Goal: Find specific page/section: Find specific page/section

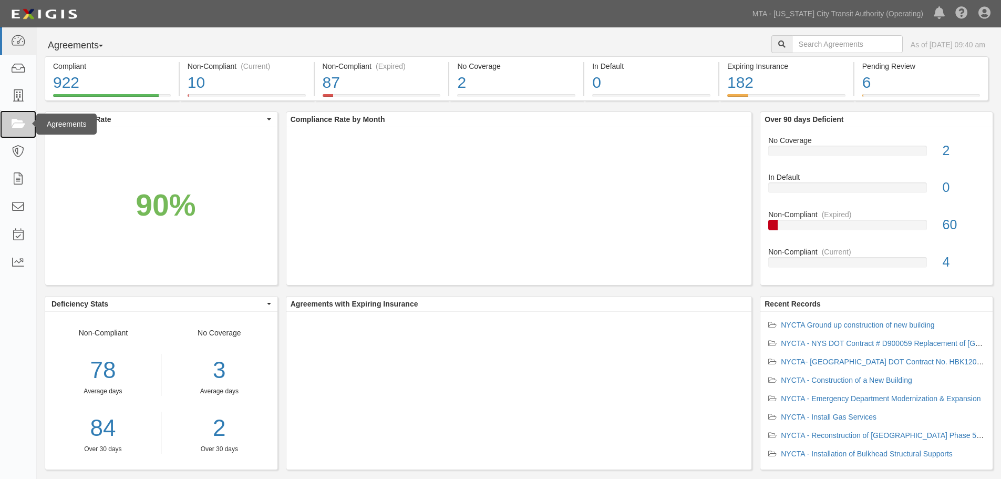
click at [19, 126] on icon at bounding box center [18, 124] width 15 height 12
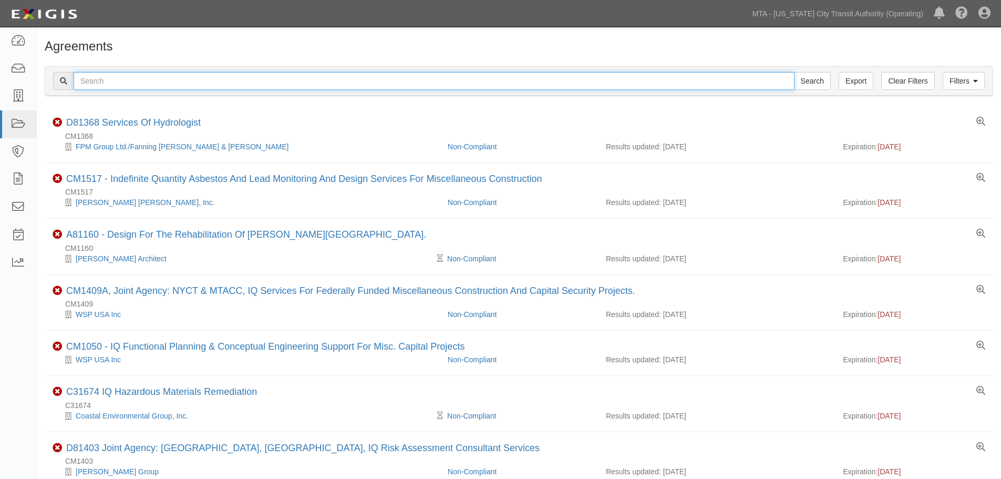
click at [159, 78] on input "text" at bounding box center [434, 81] width 721 height 18
paste input "71913-INS1593"
type input "71913-INS1593"
click at [794, 72] on input "Search" at bounding box center [812, 81] width 37 height 18
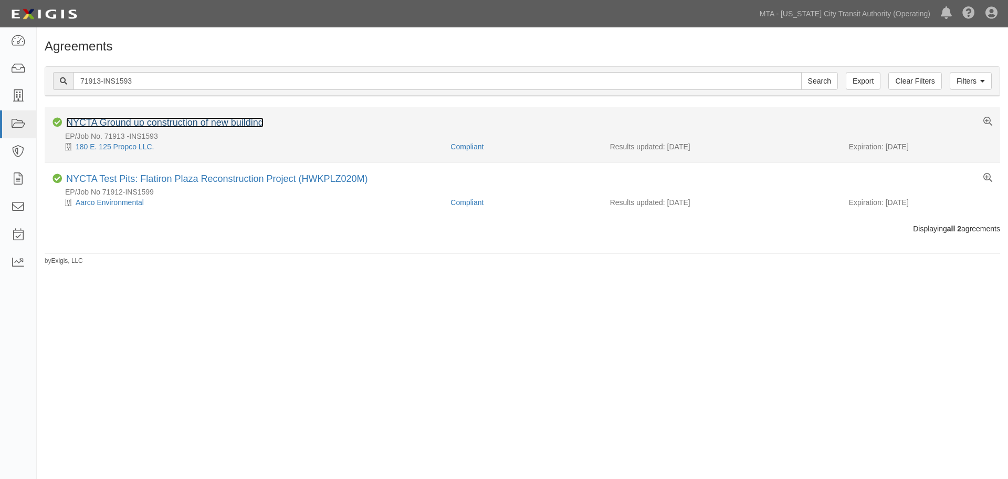
click at [211, 123] on link "NYCTA Ground up construction of new building" at bounding box center [164, 122] width 197 height 11
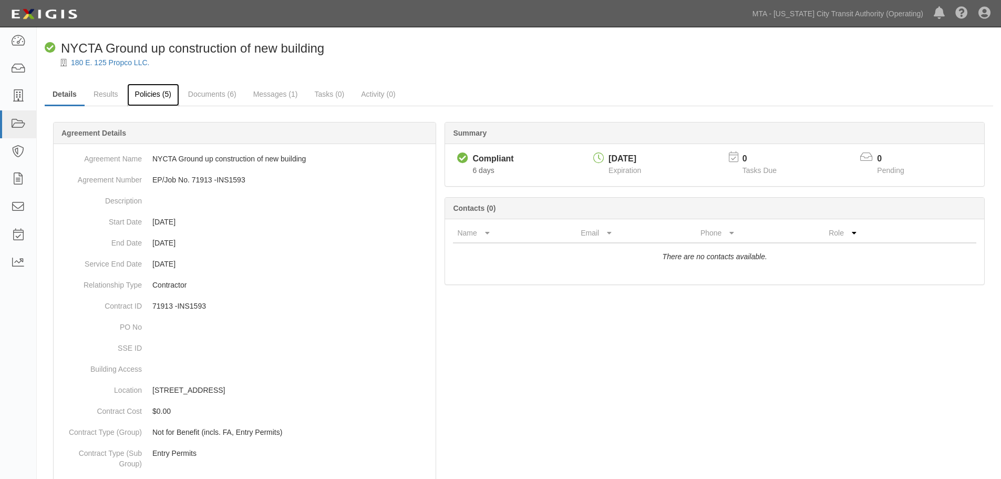
click at [137, 103] on link "Policies (5)" at bounding box center [153, 95] width 52 height 23
